Goal: Task Accomplishment & Management: Use online tool/utility

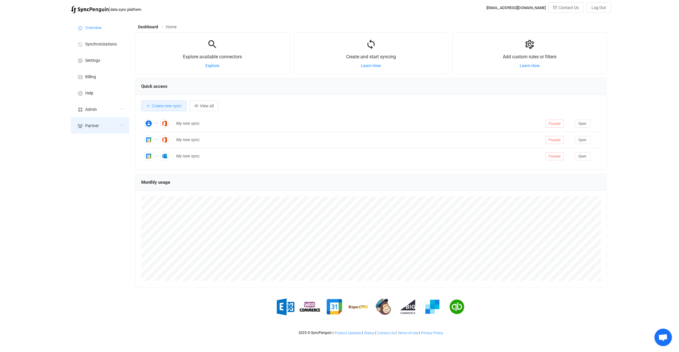
scroll to position [113, 472]
click at [111, 115] on div "Admin" at bounding box center [100, 109] width 58 height 16
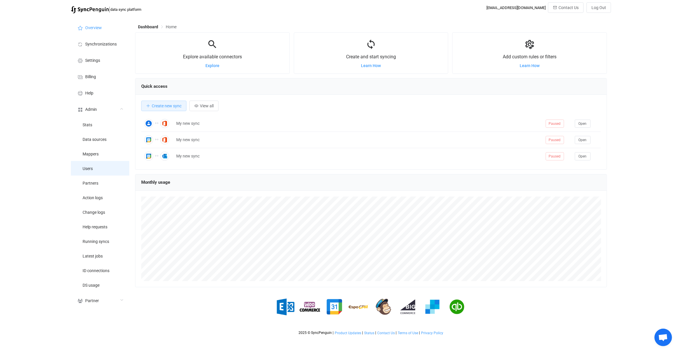
click at [103, 172] on li "Users" at bounding box center [100, 168] width 58 height 15
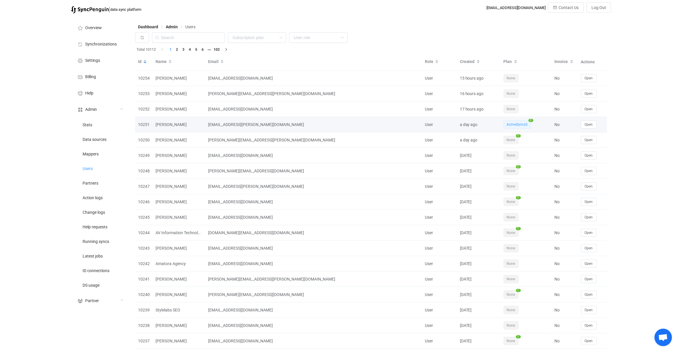
drag, startPoint x: 525, startPoint y: 125, endPoint x: 528, endPoint y: 121, distance: 5.0
click at [533, 124] on div "ActiveSyncs5 5" at bounding box center [526, 125] width 51 height 8
drag, startPoint x: 531, startPoint y: 121, endPoint x: 507, endPoint y: 129, distance: 24.8
click at [529, 121] on span "5" at bounding box center [531, 120] width 5 height 3
click at [313, 129] on td "[EMAIL_ADDRESS][PERSON_NAME][DOMAIN_NAME]" at bounding box center [313, 124] width 217 height 15
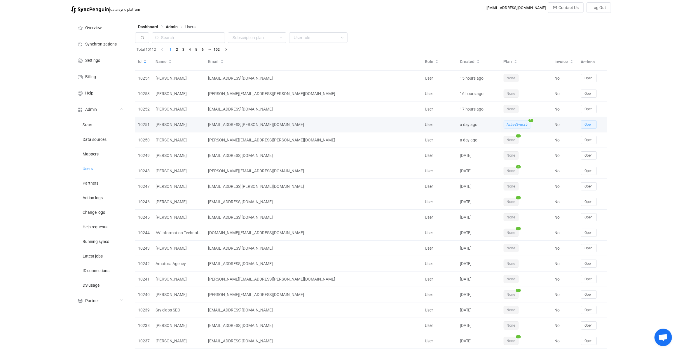
click at [595, 127] on button "Open" at bounding box center [589, 125] width 16 height 8
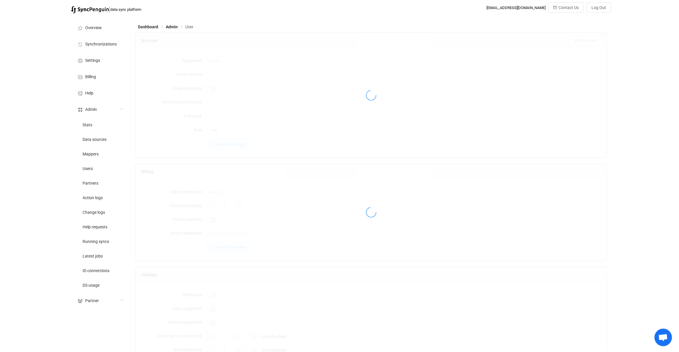
type input "shayne.adler@gmail.com"
type input "Shayne Adler"
type input "14"
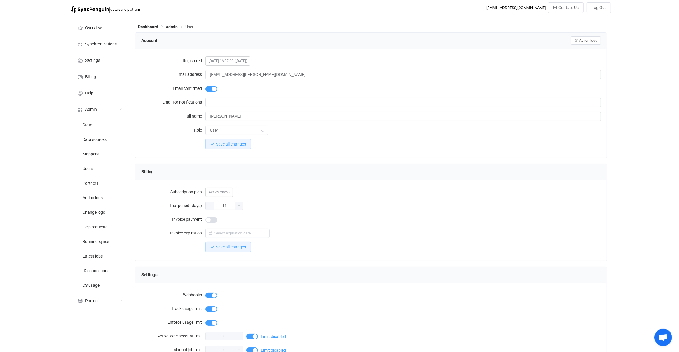
drag, startPoint x: 167, startPoint y: 150, endPoint x: 160, endPoint y: 150, distance: 7.0
click at [167, 150] on div "Registered 2025-08-23 16:37:09 (1 day(s) ago) Email address shayne.adler@gmail.…" at bounding box center [371, 103] width 472 height 109
click at [89, 169] on span "Users" at bounding box center [88, 169] width 10 height 5
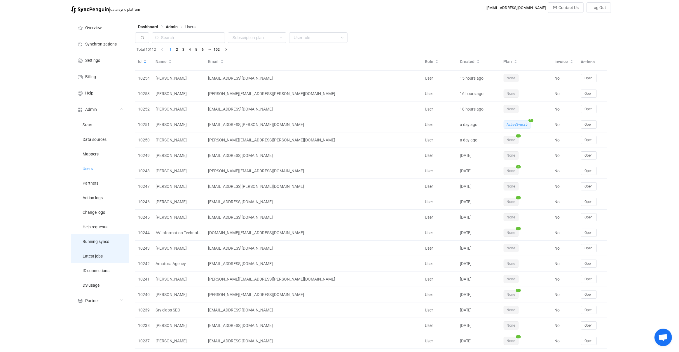
scroll to position [1, 0]
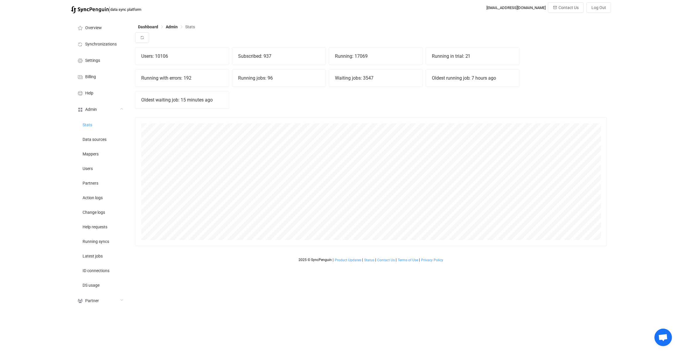
scroll to position [129, 472]
click at [150, 36] on div at bounding box center [371, 38] width 472 height 13
click at [148, 36] on button "button" at bounding box center [142, 37] width 14 height 11
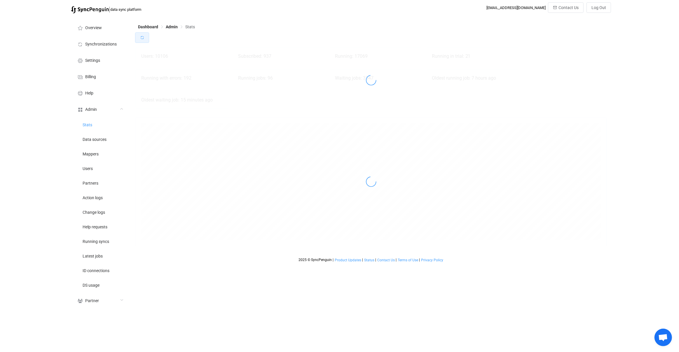
click at [141, 36] on icon "button" at bounding box center [142, 38] width 4 height 4
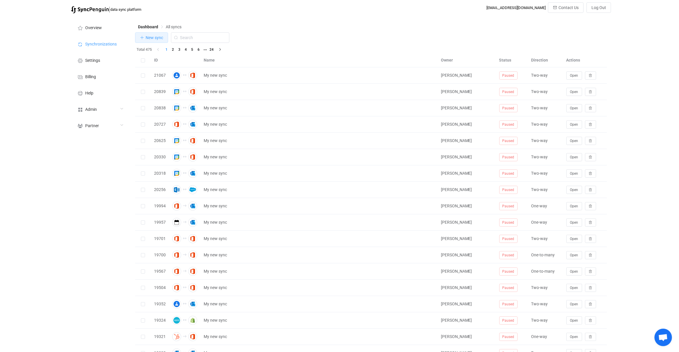
click at [159, 35] on button "New sync" at bounding box center [151, 37] width 33 height 11
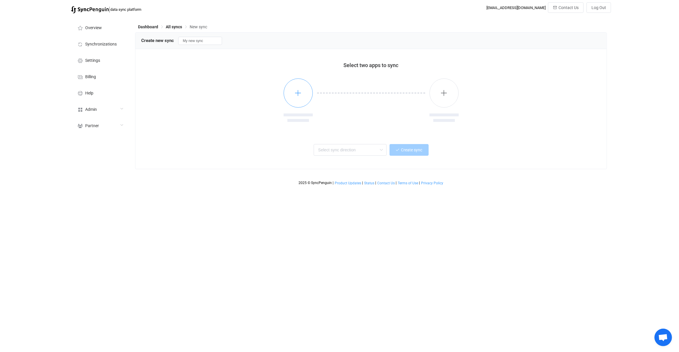
click at [305, 96] on button "button" at bounding box center [298, 93] width 29 height 29
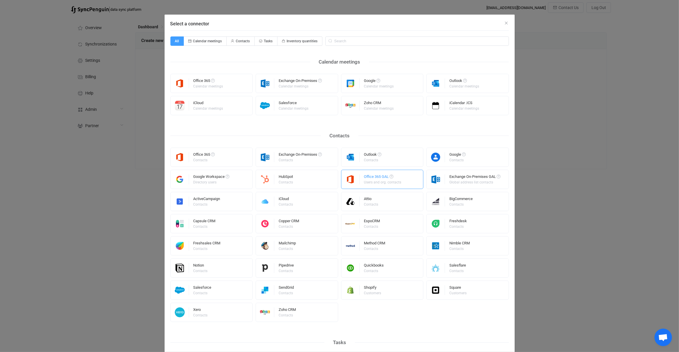
click at [373, 185] on div "Office 365 GAL Users and org. contacts" at bounding box center [383, 179] width 38 height 15
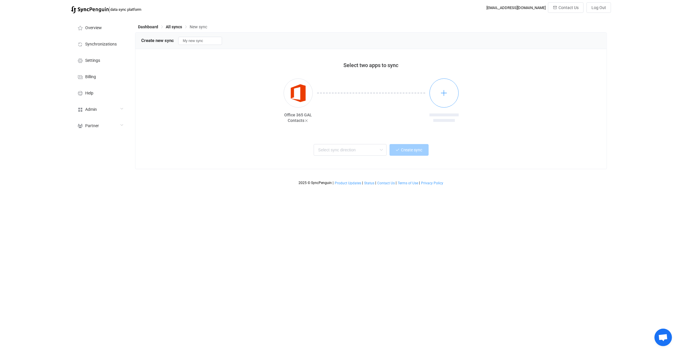
click at [448, 96] on icon "button" at bounding box center [443, 92] width 7 height 7
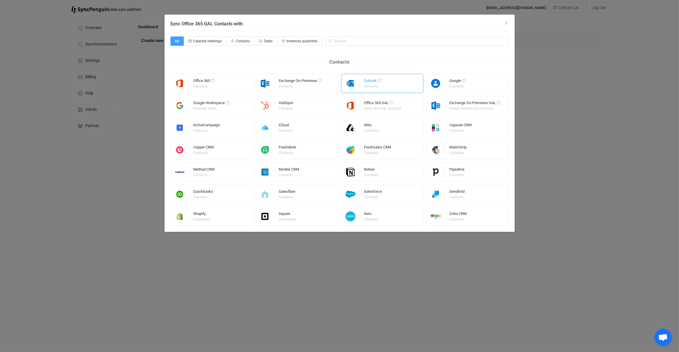
click at [370, 90] on div "Outlook Contacts" at bounding box center [373, 83] width 18 height 15
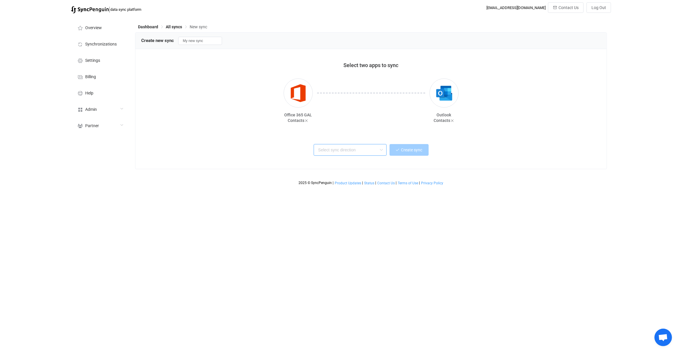
click at [352, 149] on input "text" at bounding box center [350, 150] width 73 height 12
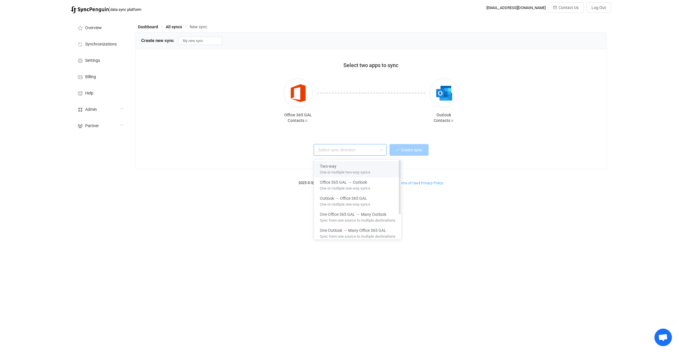
click at [355, 162] on div "Two-way" at bounding box center [358, 165] width 76 height 8
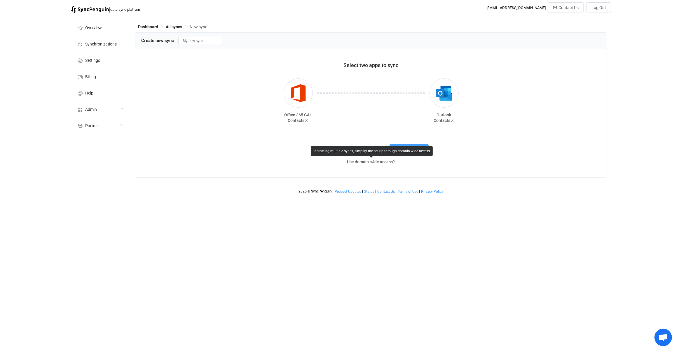
click at [367, 154] on div "If creating multiple syncs, simplify the set up through domain-wide access" at bounding box center [372, 151] width 122 height 10
click at [353, 148] on div "If creating multiple syncs, simplify the set up through domain-wide access" at bounding box center [372, 151] width 122 height 10
click at [348, 129] on div at bounding box center [371, 105] width 117 height 53
click at [354, 148] on input "Two-way" at bounding box center [350, 150] width 73 height 12
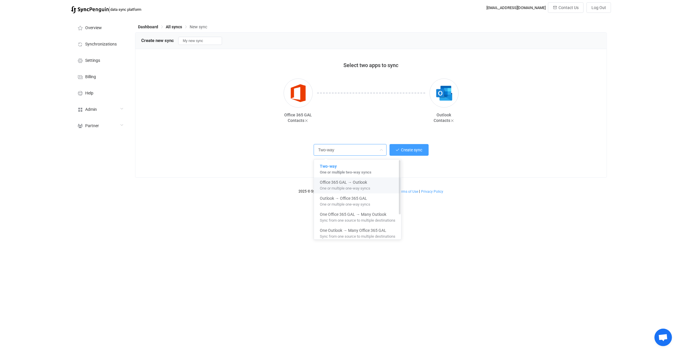
click at [370, 186] on span "One or multiple one-way syncs" at bounding box center [345, 187] width 50 height 6
type input "Office 365 GAL → Outlook"
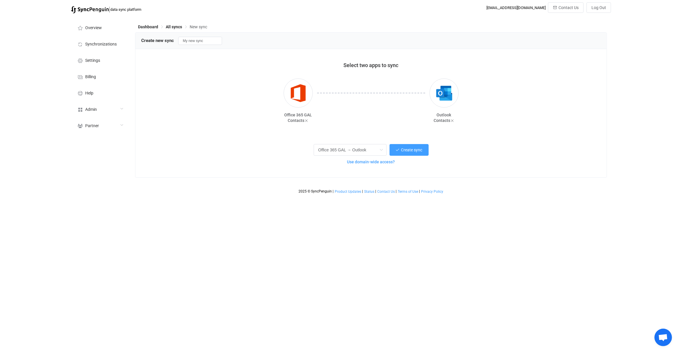
click at [363, 160] on span "Use domain-wide access?" at bounding box center [371, 162] width 48 height 5
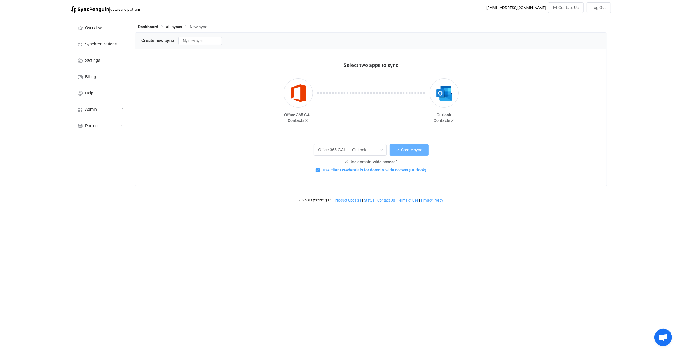
click at [407, 146] on button "Create sync" at bounding box center [409, 150] width 39 height 12
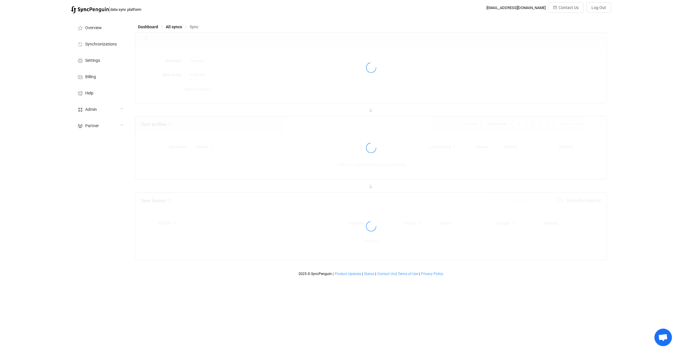
type input "Office 365 GAL → Outlook"
type input "30 minutes"
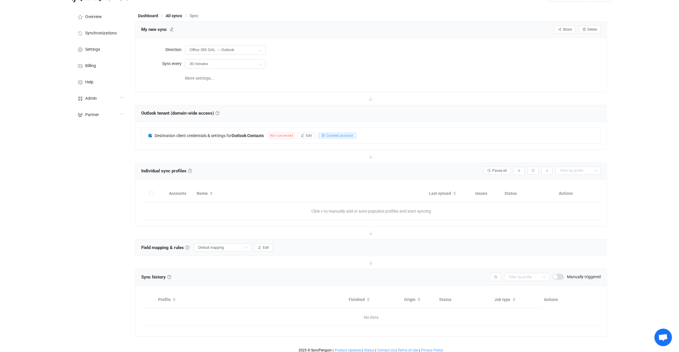
scroll to position [13, 0]
click at [225, 247] on input "Default mapping" at bounding box center [222, 246] width 57 height 8
click at [233, 184] on th "Name" at bounding box center [310, 192] width 232 height 17
click at [210, 132] on span "Destination client credentials & settings for" at bounding box center [193, 134] width 77 height 5
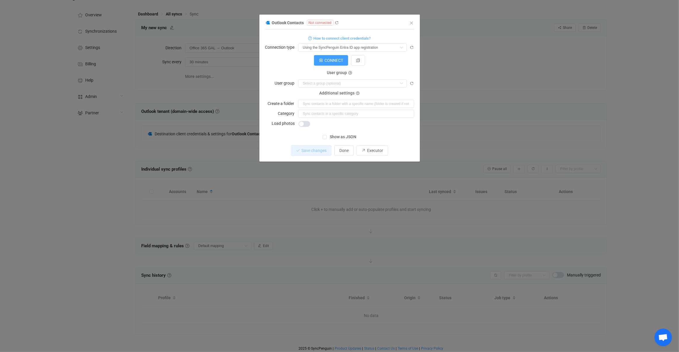
click at [182, 139] on div "Outlook Contacts Not connected 1 { { "connectionType": "default" } Standard out…" at bounding box center [339, 176] width 679 height 352
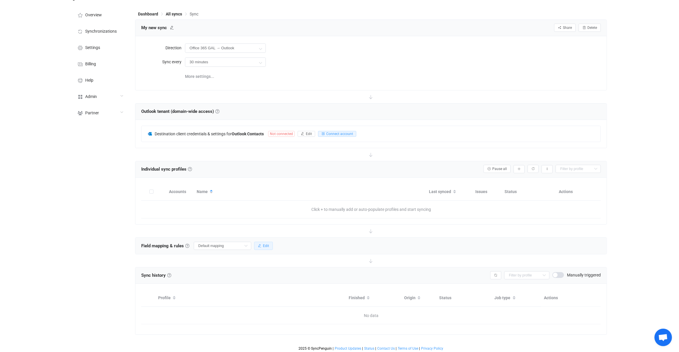
click at [258, 244] on icon "button" at bounding box center [260, 246] width 4 height 4
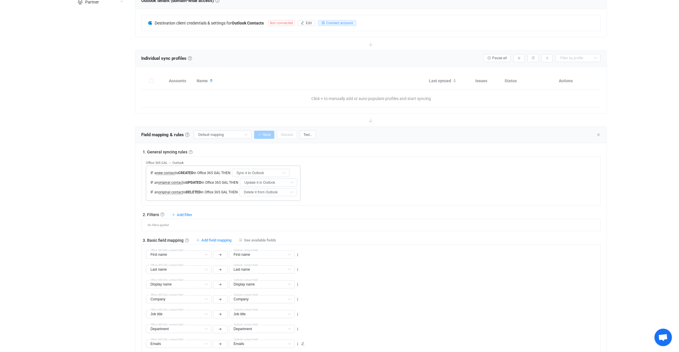
scroll to position [157, 0]
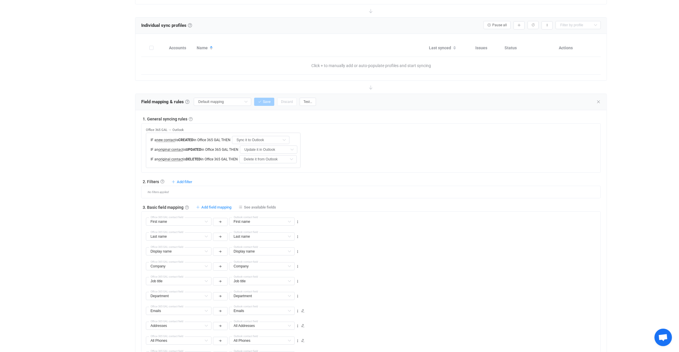
click at [216, 95] on div "Field mapping & rules Field mapping & rules By default, all contacts of the con…" at bounding box center [371, 102] width 472 height 16
click at [215, 98] on input "Default mapping" at bounding box center [222, 102] width 57 height 8
click at [329, 133] on div "Office 365 GAL → Outlook IF a new contact is CREATED in Office 365 GAL THEN Syn…" at bounding box center [373, 146] width 455 height 44
click at [212, 105] on div "Field mapping & rules Field mapping & rules By default, all contacts of the con…" at bounding box center [371, 102] width 472 height 16
click at [214, 104] on input "Default mapping" at bounding box center [222, 102] width 57 height 8
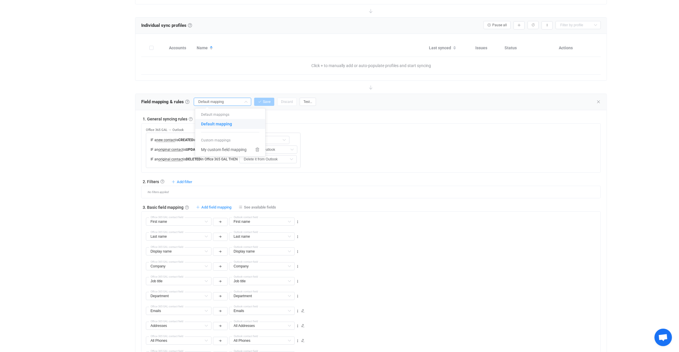
click at [320, 128] on div "Office 365 GAL → Outlook IF a new contact is CREATED in Office 365 GAL THEN Syn…" at bounding box center [373, 146] width 455 height 44
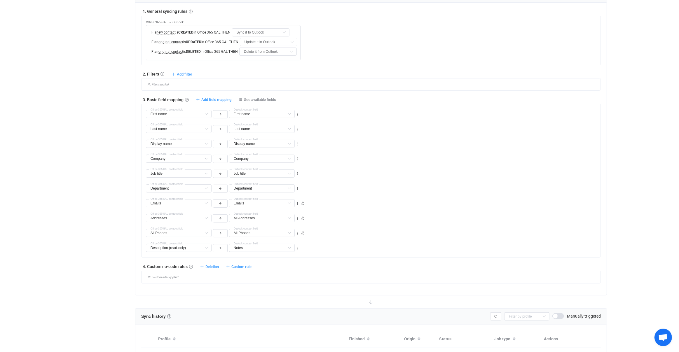
scroll to position [305, 0]
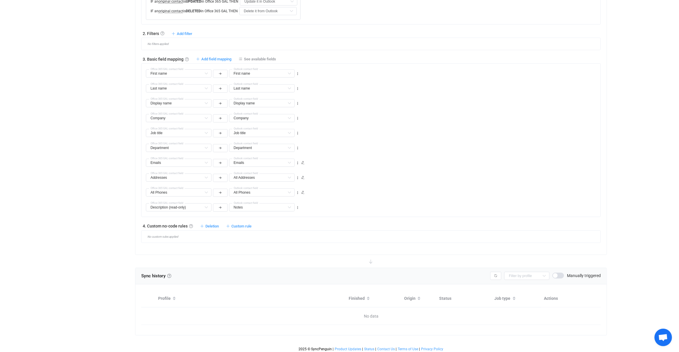
click at [212, 220] on div "1. General syncing rules General syncing rules Control how SyncPengin reacts to…" at bounding box center [371, 105] width 460 height 275
click at [211, 224] on span "Deletion" at bounding box center [211, 226] width 13 height 4
click at [210, 38] on div "No filters applied" at bounding box center [371, 44] width 460 height 13
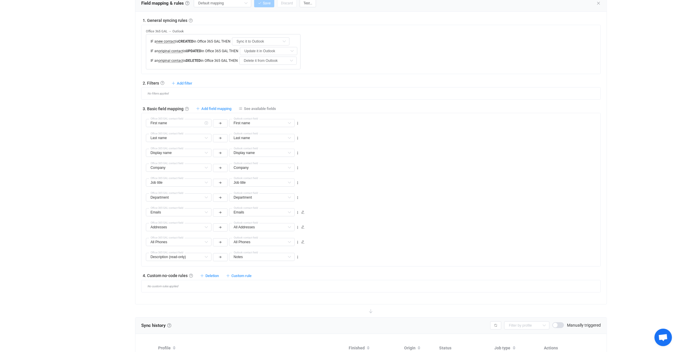
scroll to position [144, 0]
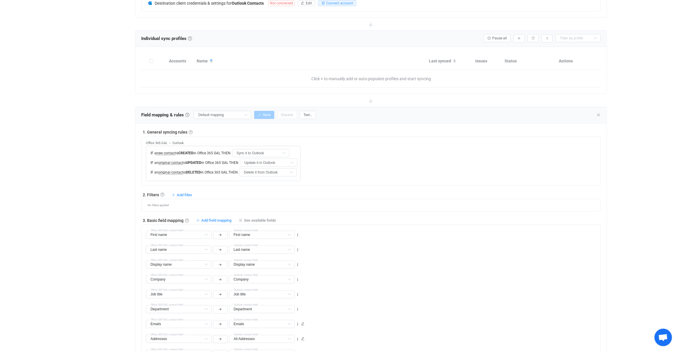
click at [182, 192] on div "Add filter Sync contact to Outlook if … Sync contact to Office 365 GAL if … Don…" at bounding box center [182, 194] width 21 height 5
click at [182, 193] on span "Add filter" at bounding box center [184, 195] width 15 height 4
click at [157, 226] on li "Don't sync contact to Outlook if …" at bounding box center [149, 228] width 84 height 11
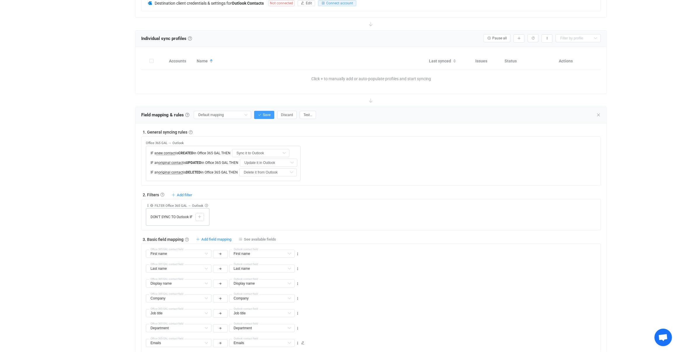
drag, startPoint x: 194, startPoint y: 211, endPoint x: 197, endPoint y: 213, distance: 3.3
click at [194, 211] on div "DON'T SYNC TO Outlook IF Copy Cut Paste TYPE MISMATCH Select value" at bounding box center [178, 217] width 64 height 18
click at [197, 215] on div at bounding box center [200, 217] width 6 height 5
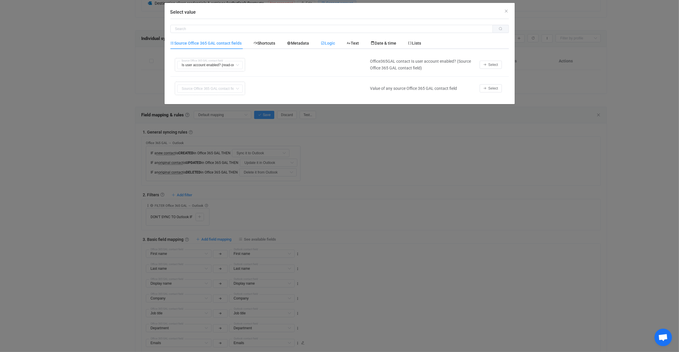
click at [333, 46] on div "Logic" at bounding box center [328, 43] width 26 height 12
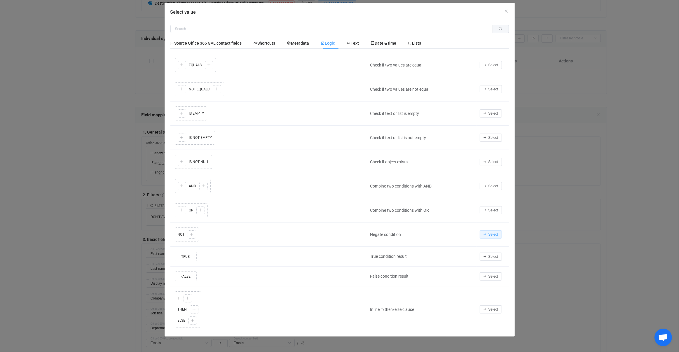
click at [490, 233] on span "Select" at bounding box center [494, 235] width 10 height 4
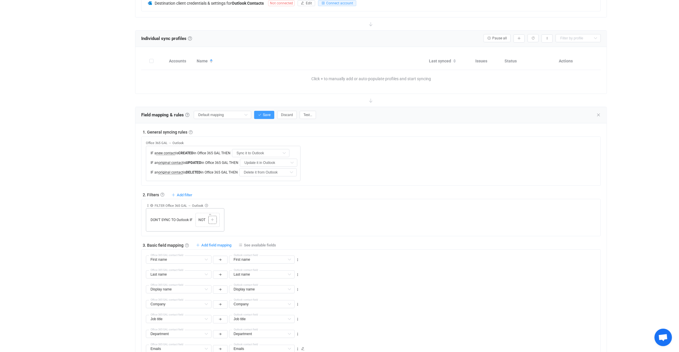
click at [211, 218] on icon at bounding box center [213, 220] width 4 height 4
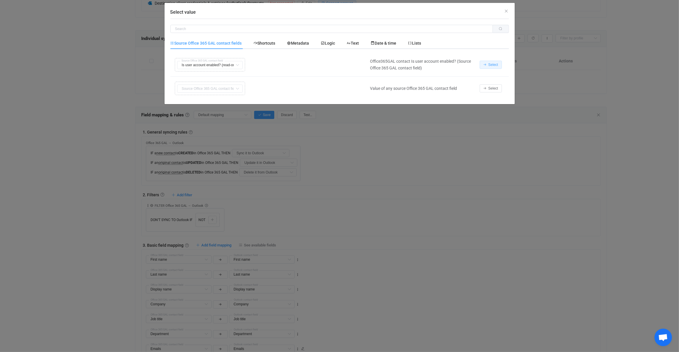
click at [485, 65] on icon "Select value" at bounding box center [486, 65] width 4 height 4
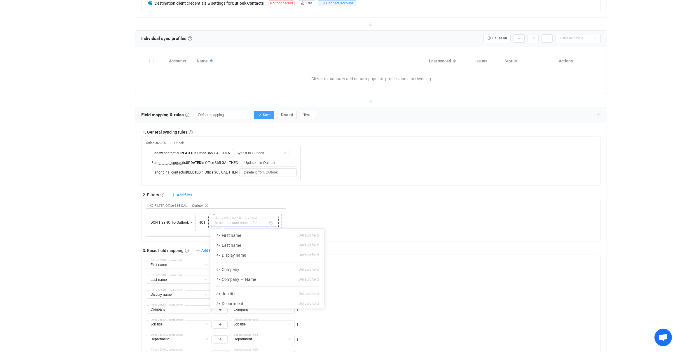
click at [248, 223] on input "text" at bounding box center [244, 223] width 66 height 8
drag, startPoint x: 239, startPoint y: 222, endPoint x: 233, endPoint y: 212, distance: 11.3
click at [239, 222] on input "text" at bounding box center [244, 223] width 66 height 8
type input "Is user account enabled? (read-only)"
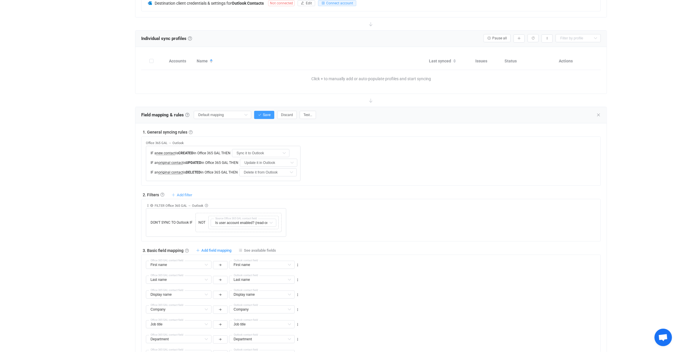
click at [182, 195] on span "Add filter" at bounding box center [184, 195] width 15 height 4
click at [164, 225] on li "Don't sync contact to Outlook if …" at bounding box center [149, 228] width 84 height 11
click at [198, 215] on icon at bounding box center [200, 217] width 4 height 4
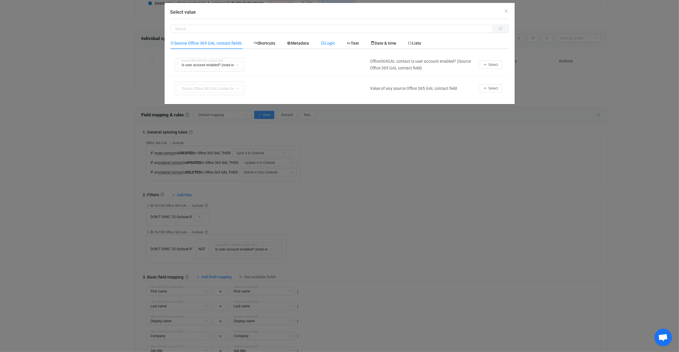
click at [341, 47] on div "Logic" at bounding box center [328, 43] width 26 height 12
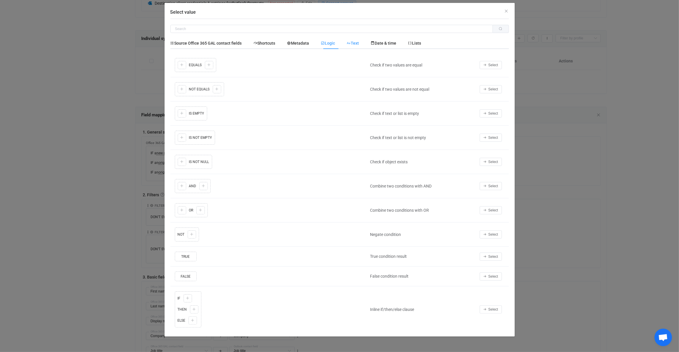
click at [358, 43] on span "Text" at bounding box center [353, 43] width 12 height 5
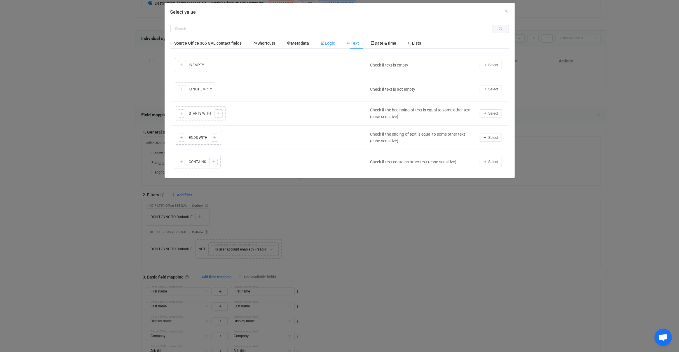
click at [335, 43] on span "Logic" at bounding box center [328, 43] width 14 height 5
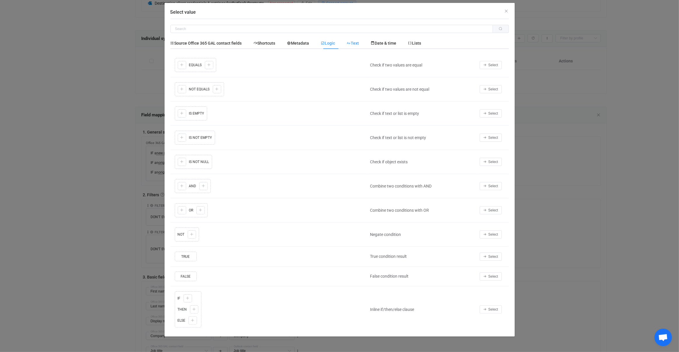
click at [351, 44] on icon "Select value" at bounding box center [349, 43] width 4 height 4
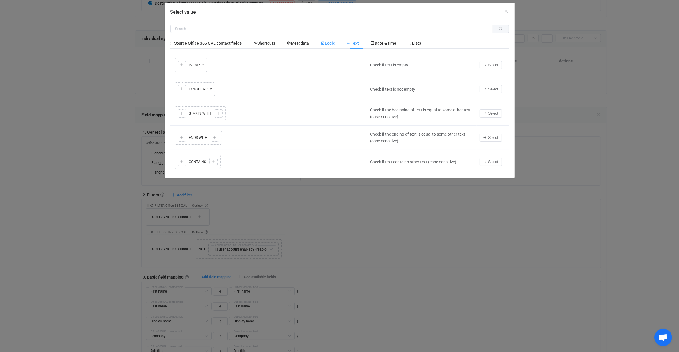
click at [328, 44] on span "Logic" at bounding box center [328, 43] width 14 height 5
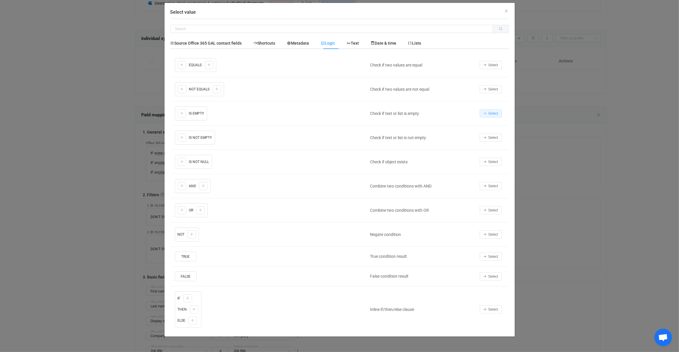
click at [491, 116] on button "Select" at bounding box center [491, 113] width 22 height 8
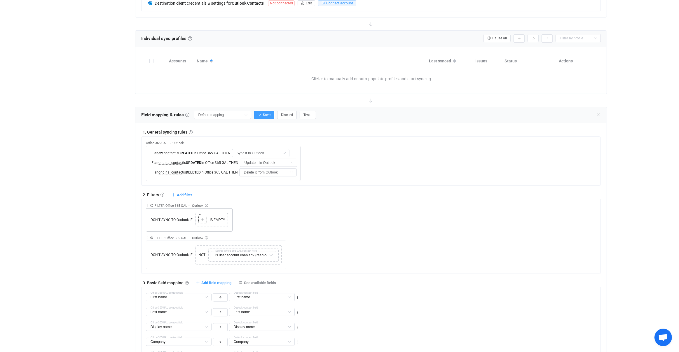
click at [202, 216] on div "Copy Cut Paste TYPE MISMATCH Select value" at bounding box center [202, 220] width 8 height 8
drag, startPoint x: 202, startPoint y: 215, endPoint x: 205, endPoint y: 216, distance: 3.8
click at [203, 216] on div "Copy Cut Paste TYPE MISMATCH Select value" at bounding box center [202, 220] width 8 height 8
click at [203, 218] on icon at bounding box center [203, 220] width 4 height 4
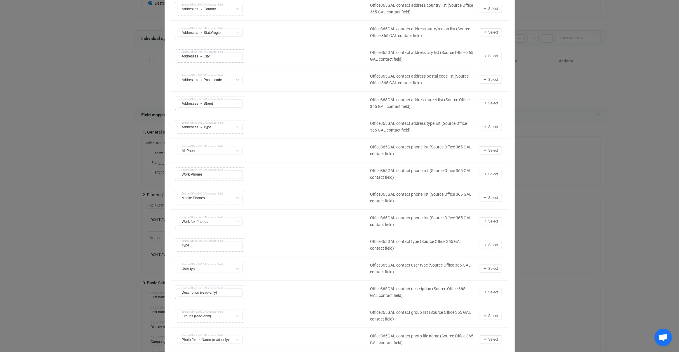
scroll to position [244, 0]
click at [488, 149] on button "Select" at bounding box center [491, 151] width 22 height 8
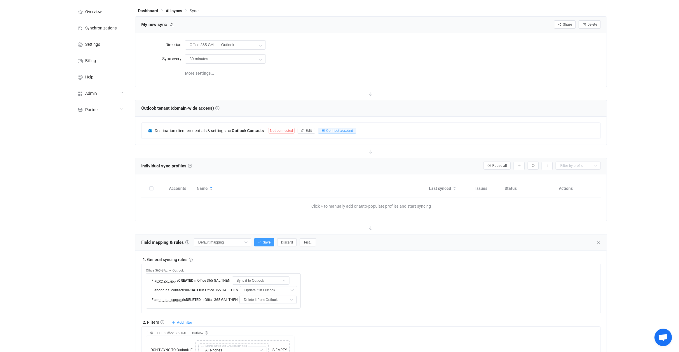
scroll to position [0, 0]
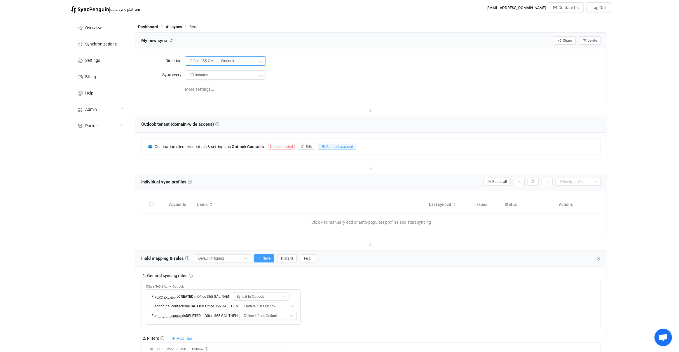
click at [229, 58] on input "Office 365 GAL → Outlook" at bounding box center [225, 60] width 81 height 9
click at [225, 75] on span "Two-way" at bounding box center [223, 77] width 17 height 5
type input "Two-way"
type input "Update it in Outlook"
type input "Update it in Office 365 GAL"
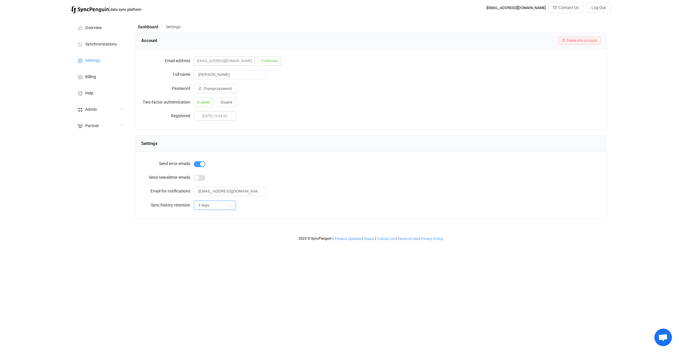
click at [205, 203] on input "3 days" at bounding box center [215, 205] width 42 height 9
click at [206, 203] on input "3 days" at bounding box center [215, 205] width 42 height 9
click at [216, 204] on input "3 days" at bounding box center [215, 205] width 42 height 9
drag, startPoint x: 320, startPoint y: 108, endPoint x: 318, endPoint y: 103, distance: 5.7
click at [320, 108] on form "Email address vitaliyherasymiv+74@gmail.com Confirmed Full name Vitalii Herasym…" at bounding box center [371, 88] width 460 height 67
